Goal: Ask a question

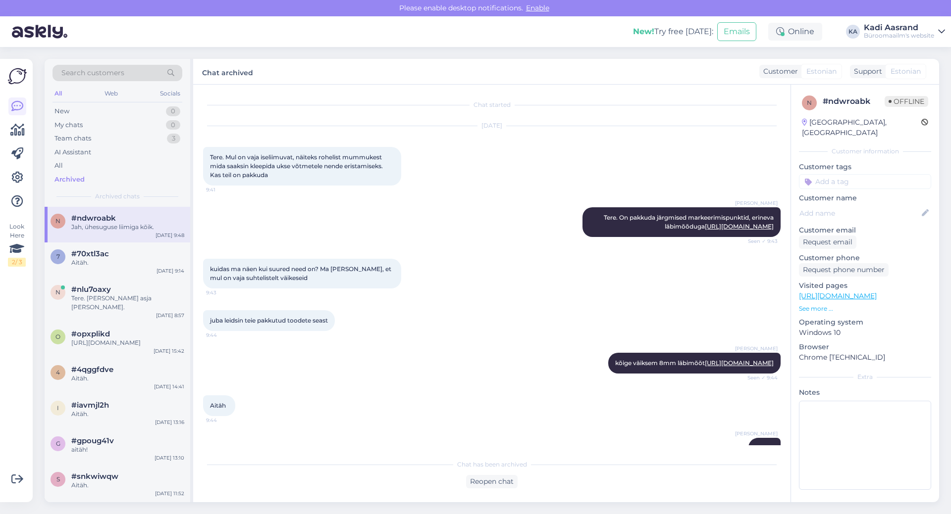
scroll to position [145, 0]
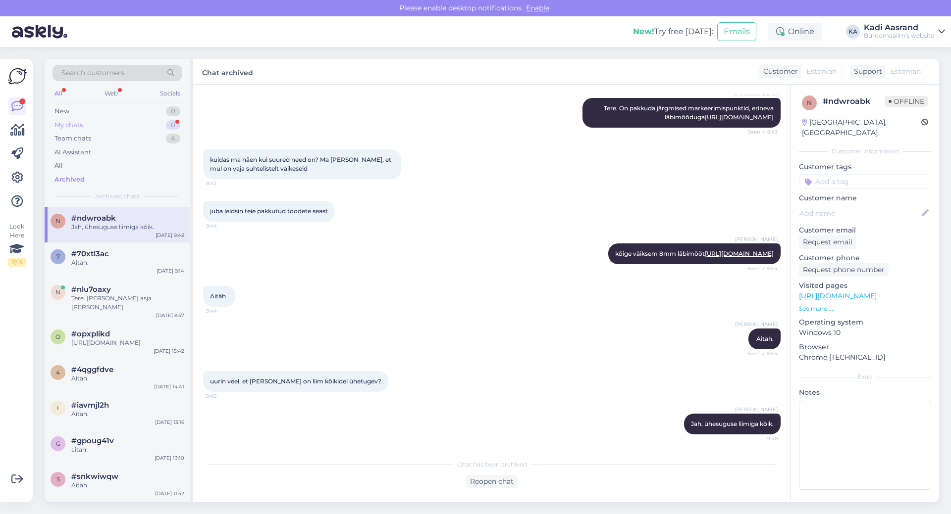
click at [103, 125] on div "My chats 0" at bounding box center [117, 125] width 130 height 14
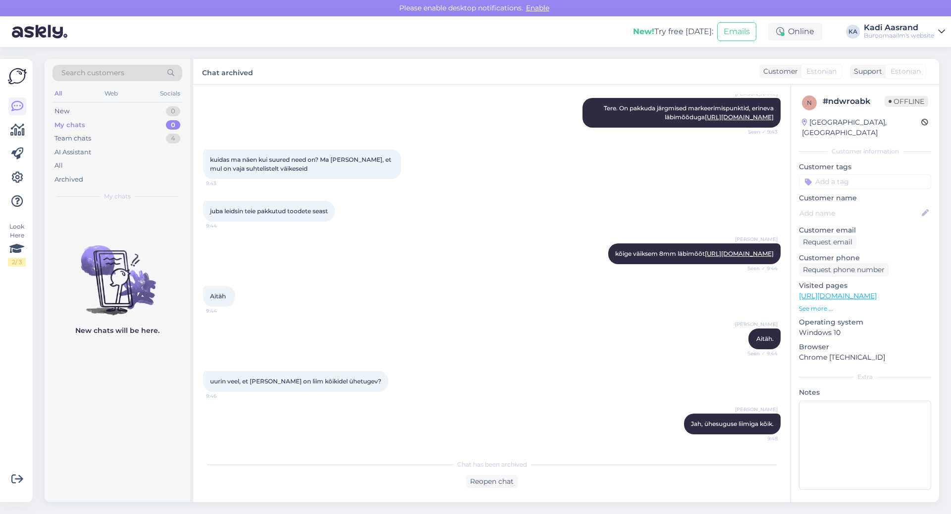
click at [75, 186] on div "Search customers All Web Socials New 0 My chats 0 Team chats 4 AI Assistant All…" at bounding box center [118, 133] width 146 height 148
click at [78, 180] on div "Archived" at bounding box center [68, 180] width 29 height 10
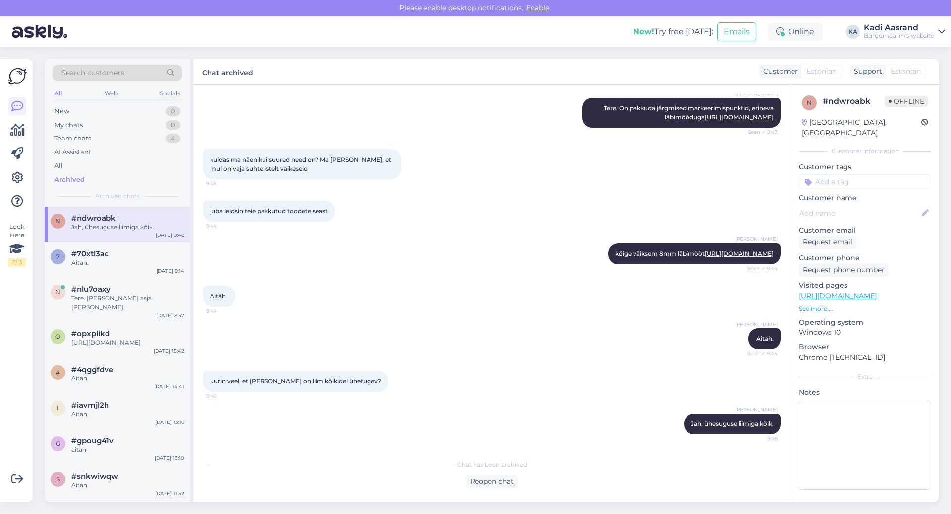
click at [137, 230] on div "Jah, ühesuguse liimiga kõik." at bounding box center [127, 227] width 113 height 9
click at [129, 137] on div "Team chats 4" at bounding box center [117, 139] width 130 height 14
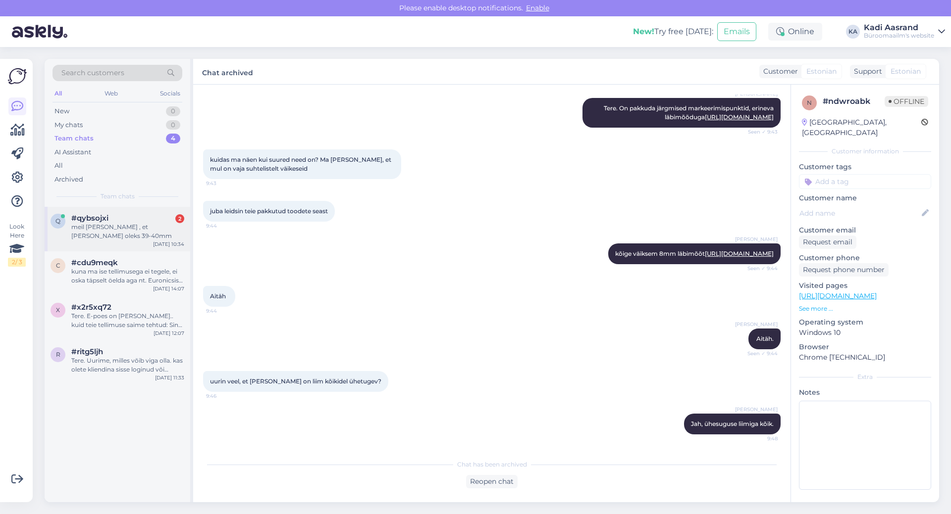
click at [112, 227] on div "meil [PERSON_NAME] , et [PERSON_NAME] oleks 39-40mm" at bounding box center [127, 232] width 113 height 18
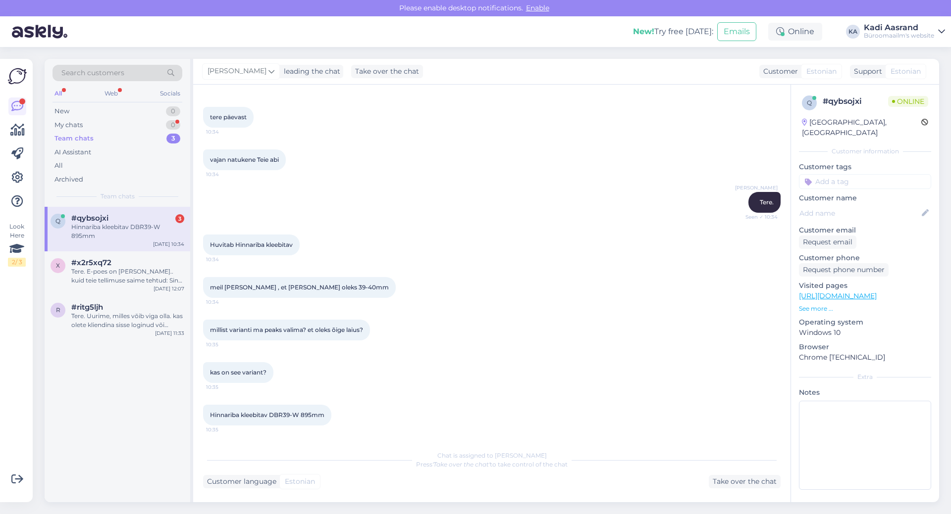
scroll to position [101, 0]
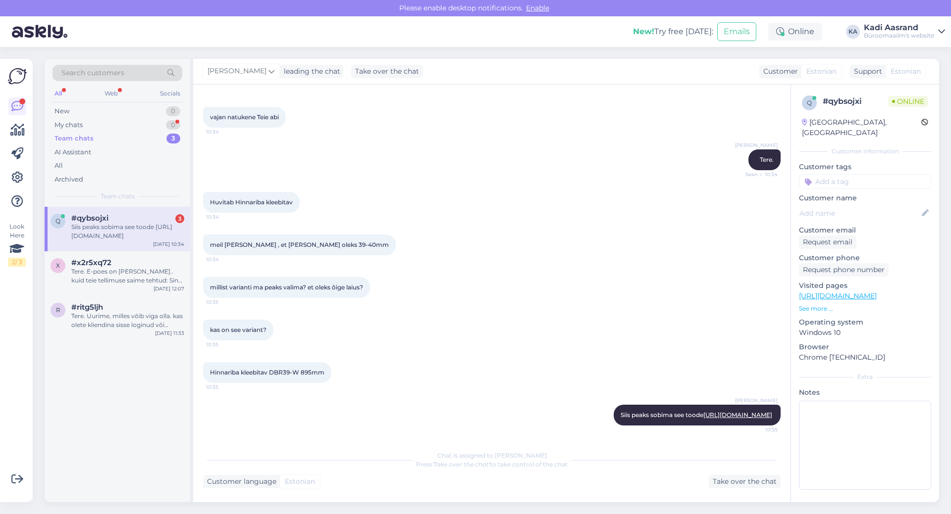
click at [108, 230] on div "Siis peaks sobima see toode [URL][DOMAIN_NAME]" at bounding box center [127, 232] width 113 height 18
click at [153, 265] on div "#x2r5xq72" at bounding box center [127, 262] width 113 height 9
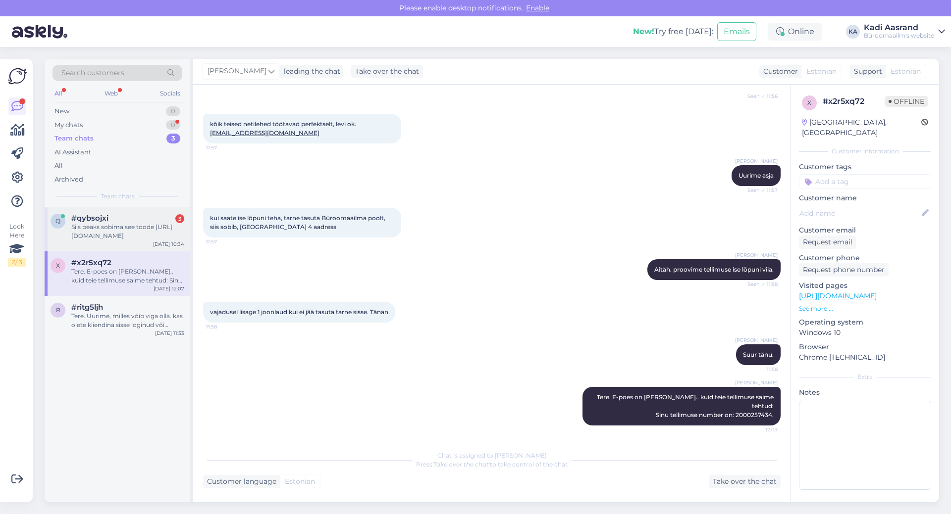
click at [111, 231] on div "Siis peaks sobima see toode [URL][DOMAIN_NAME]" at bounding box center [127, 232] width 113 height 18
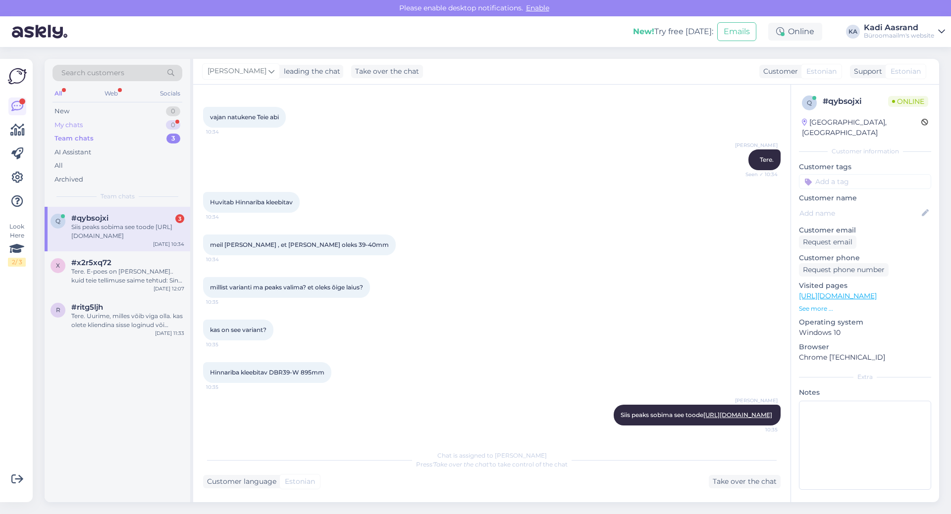
click at [147, 120] on div "My chats 0" at bounding box center [117, 125] width 130 height 14
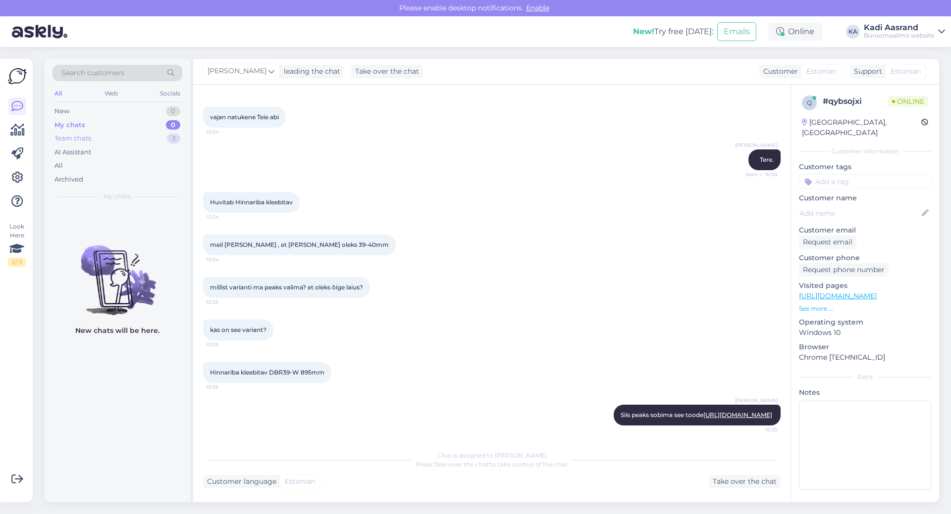
click at [120, 138] on div "Team chats 3" at bounding box center [117, 139] width 130 height 14
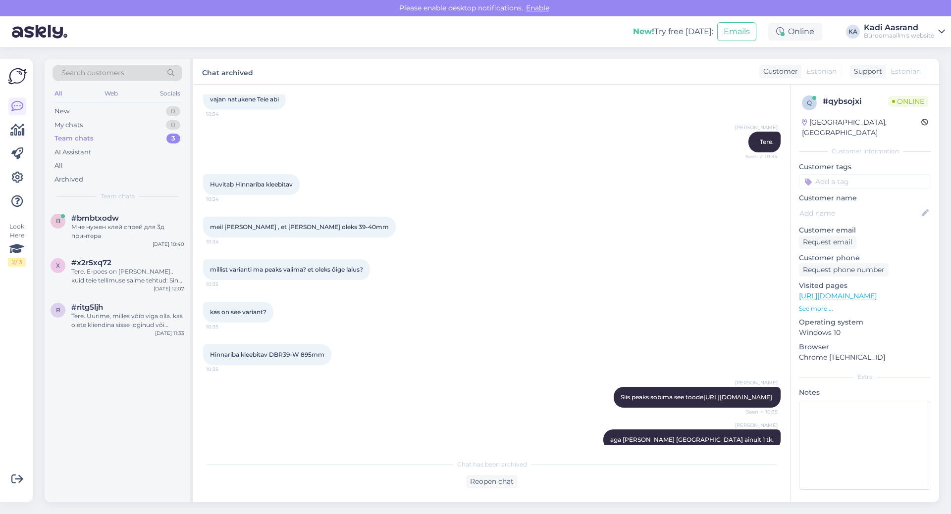
scroll to position [450, 0]
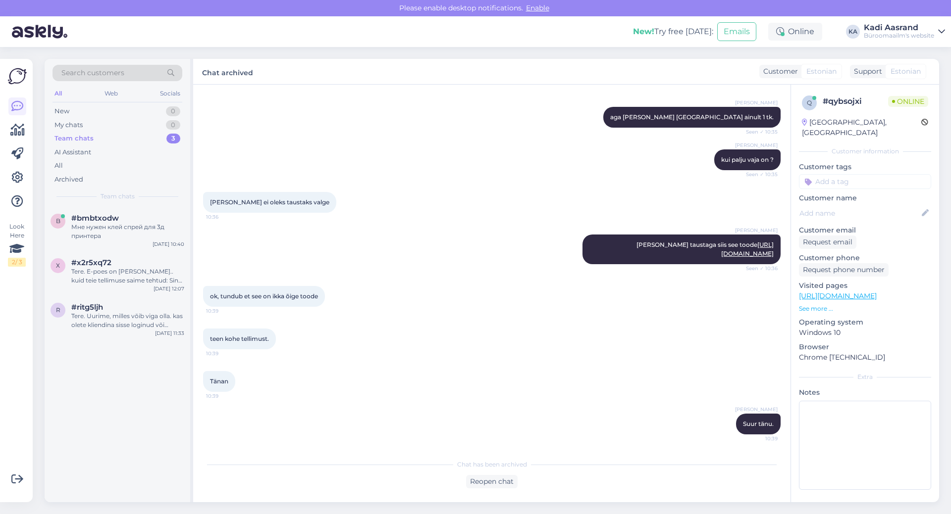
click at [418, 297] on div "ok, tundub et see on ikka õige toode 10:39" at bounding box center [491, 296] width 577 height 43
click at [154, 228] on div "Мне нужен клей спрей для 3д принтера" at bounding box center [127, 232] width 113 height 18
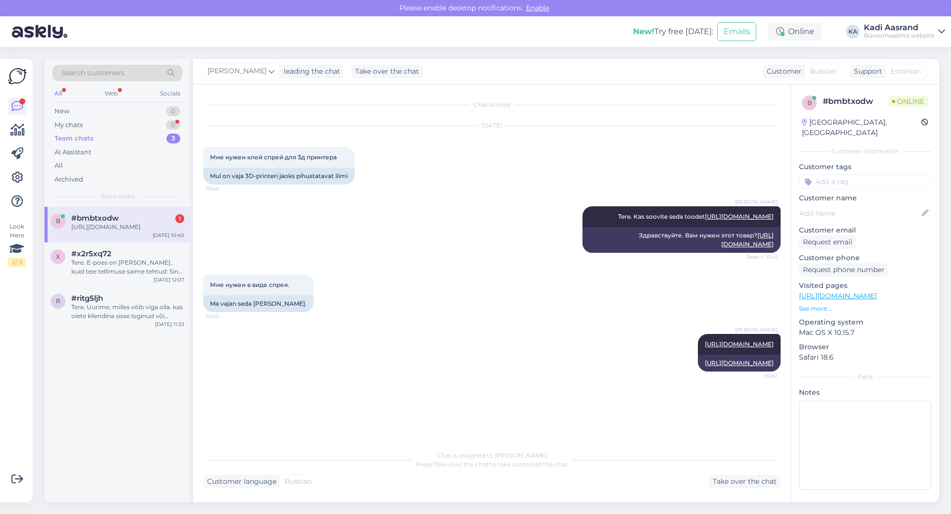
scroll to position [157, 0]
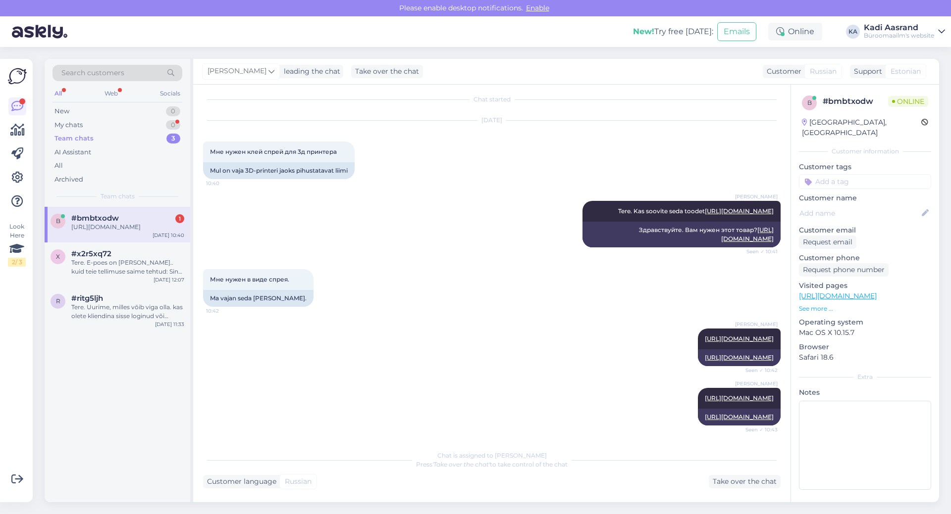
click at [105, 228] on div "[URL][DOMAIN_NAME]" at bounding box center [127, 227] width 113 height 9
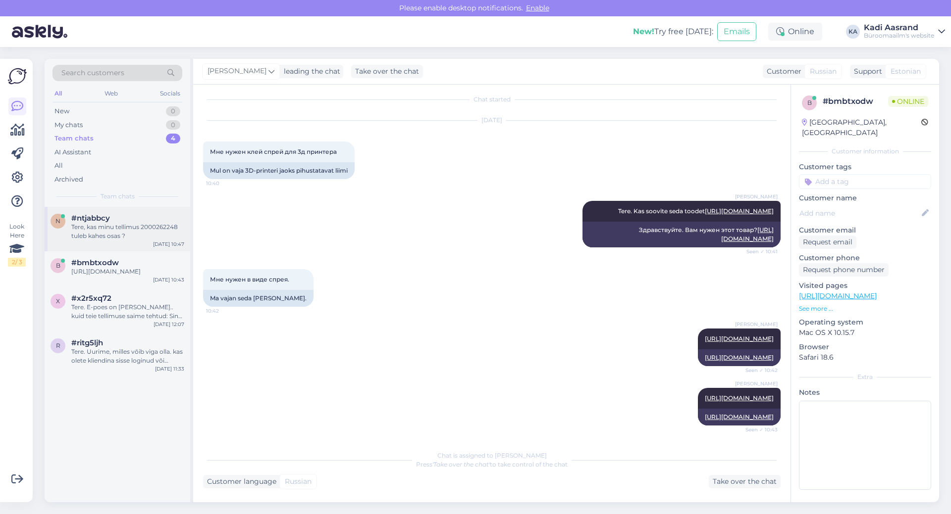
click at [131, 218] on div "#ntjabbcy" at bounding box center [127, 218] width 113 height 9
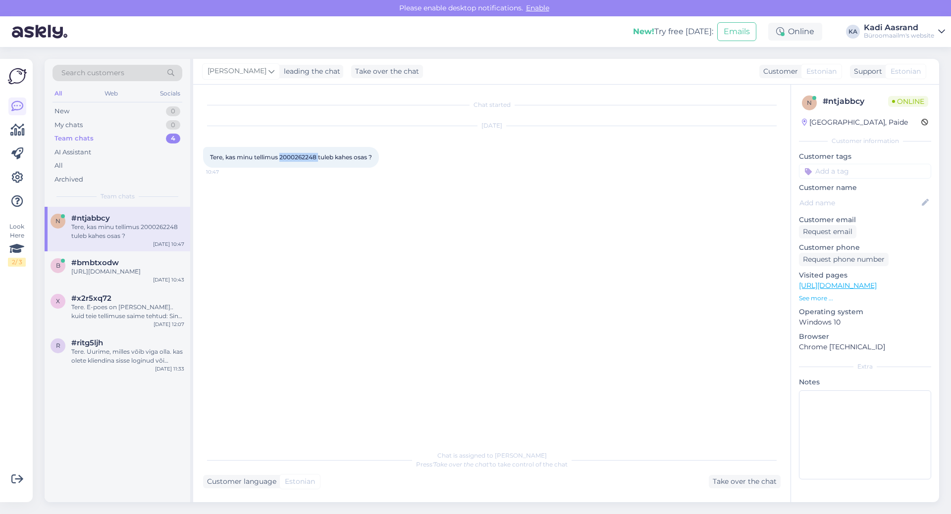
drag, startPoint x: 282, startPoint y: 156, endPoint x: 319, endPoint y: 155, distance: 37.2
click at [319, 155] on span "Tere, kas minu tellimus 2000262248 tuleb kahes osas ?" at bounding box center [291, 156] width 162 height 7
copy span "2000262248"
